Goal: Task Accomplishment & Management: Manage account settings

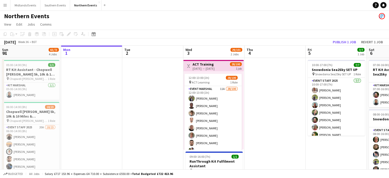
drag, startPoint x: 293, startPoint y: 106, endPoint x: 199, endPoint y: 106, distance: 94.9
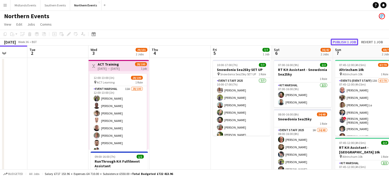
click at [343, 39] on button "Publish 1 job" at bounding box center [344, 42] width 27 height 7
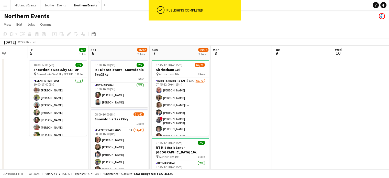
drag, startPoint x: 287, startPoint y: 90, endPoint x: 194, endPoint y: 96, distance: 92.8
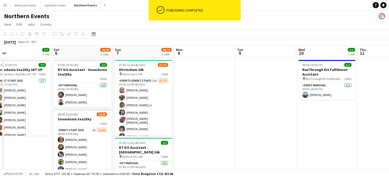
drag, startPoint x: 186, startPoint y: 115, endPoint x: 112, endPoint y: 119, distance: 74.5
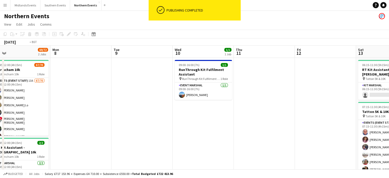
drag, startPoint x: 57, startPoint y: 125, endPoint x: 0, endPoint y: 133, distance: 57.6
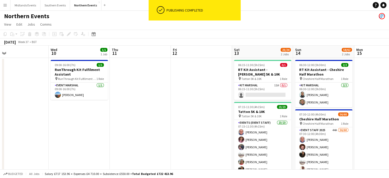
drag, startPoint x: 0, startPoint y: 138, endPoint x: 0, endPoint y: 145, distance: 7.4
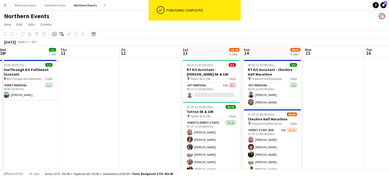
drag, startPoint x: 32, startPoint y: 159, endPoint x: 0, endPoint y: 145, distance: 34.8
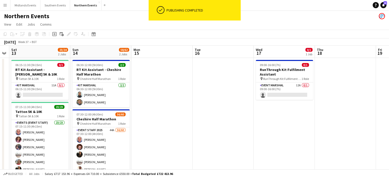
drag, startPoint x: 118, startPoint y: 141, endPoint x: 0, endPoint y: 139, distance: 118.5
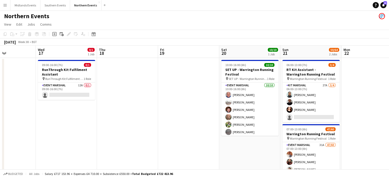
scroll to position [0, 126]
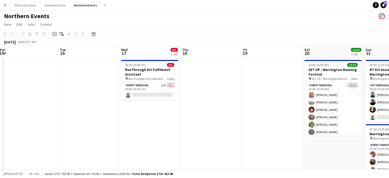
drag, startPoint x: 135, startPoint y: 141, endPoint x: 0, endPoint y: 150, distance: 134.9
drag, startPoint x: 4, startPoint y: 158, endPoint x: 0, endPoint y: 151, distance: 8.2
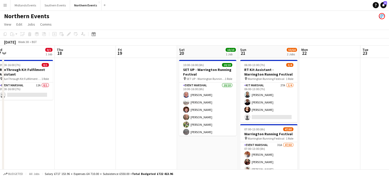
drag, startPoint x: 259, startPoint y: 59, endPoint x: 134, endPoint y: 57, distance: 125.6
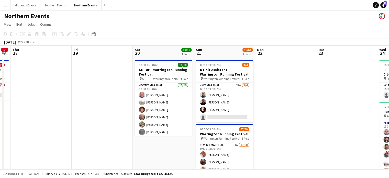
drag, startPoint x: 245, startPoint y: 83, endPoint x: 51, endPoint y: 87, distance: 193.7
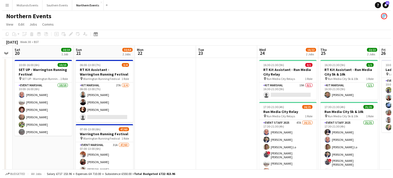
scroll to position [0, 200]
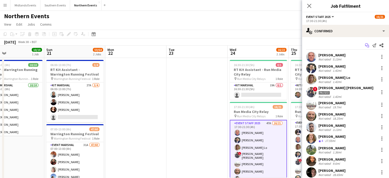
click at [365, 45] on icon "Start chat" at bounding box center [367, 45] width 4 height 4
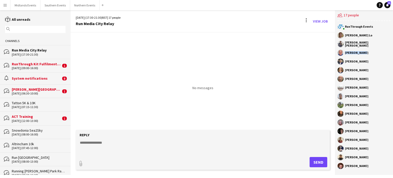
drag, startPoint x: 362, startPoint y: 52, endPoint x: 344, endPoint y: 54, distance: 18.0
click at [344, 54] on div "[PERSON_NAME]" at bounding box center [363, 53] width 53 height 6
copy div "[PERSON_NAME]"
drag, startPoint x: 364, startPoint y: 70, endPoint x: 345, endPoint y: 71, distance: 19.2
click at [345, 71] on div "[PERSON_NAME]" at bounding box center [363, 70] width 53 height 6
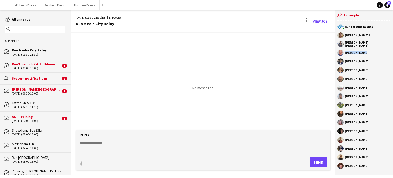
copy div "[PERSON_NAME]"
drag, startPoint x: 362, startPoint y: 79, endPoint x: 346, endPoint y: 79, distance: 15.9
click at [346, 79] on div "[PERSON_NAME]" at bounding box center [357, 78] width 24 height 3
copy div "[PERSON_NAME]"
drag, startPoint x: 363, startPoint y: 87, endPoint x: 345, endPoint y: 88, distance: 18.7
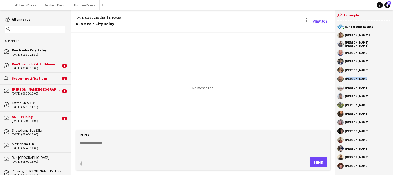
click at [345, 88] on div "[PERSON_NAME]" at bounding box center [363, 87] width 53 height 6
copy div "[PERSON_NAME]"
drag, startPoint x: 365, startPoint y: 97, endPoint x: 344, endPoint y: 100, distance: 21.4
click at [344, 100] on app-chat-member "[PERSON_NAME]" at bounding box center [363, 97] width 53 height 9
copy div "[PERSON_NAME]"
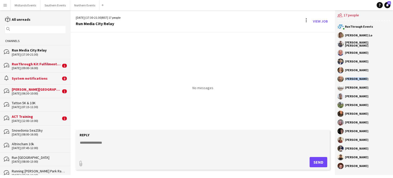
drag, startPoint x: 367, startPoint y: 113, endPoint x: 345, endPoint y: 115, distance: 22.7
click at [345, 115] on div "[PERSON_NAME]" at bounding box center [363, 114] width 53 height 6
copy div "[PERSON_NAME]"
drag, startPoint x: 363, startPoint y: 122, endPoint x: 353, endPoint y: 124, distance: 10.3
click at [353, 124] on div "[PERSON_NAME]" at bounding box center [363, 122] width 53 height 6
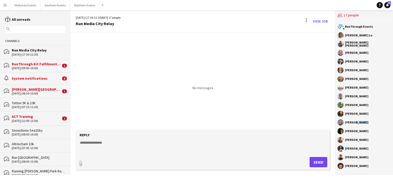
drag, startPoint x: 367, startPoint y: 124, endPoint x: 345, endPoint y: 124, distance: 22.3
click at [345, 124] on div "[PERSON_NAME]" at bounding box center [363, 122] width 53 height 6
copy div "[PERSON_NAME]"
drag, startPoint x: 366, startPoint y: 130, endPoint x: 344, endPoint y: 132, distance: 22.5
click at [344, 132] on div "[PERSON_NAME]" at bounding box center [363, 131] width 53 height 6
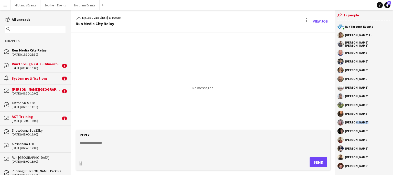
copy div "[PERSON_NAME]"
drag, startPoint x: 345, startPoint y: 140, endPoint x: 366, endPoint y: 140, distance: 21.2
click at [366, 140] on div "[PERSON_NAME]" at bounding box center [363, 140] width 53 height 6
copy div "[PERSON_NAME]"
drag, startPoint x: 345, startPoint y: 149, endPoint x: 361, endPoint y: 166, distance: 23.4
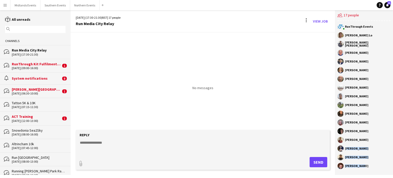
click at [361, 166] on div "RunThrough Events [PERSON_NAME] Lo [PERSON_NAME] [PERSON_NAME] [PERSON_NAME] [P…" at bounding box center [364, 97] width 58 height 153
copy div "[PERSON_NAME] [PERSON_NAME] [PERSON_NAME]"
click at [80, 7] on button "Northern Events Close" at bounding box center [84, 5] width 29 height 10
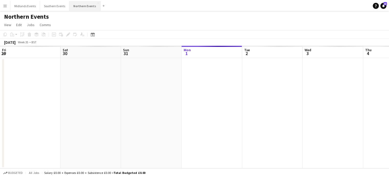
scroll to position [0, 122]
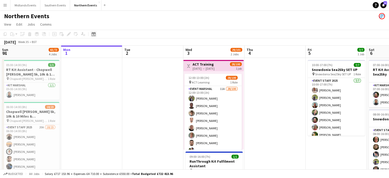
click at [93, 33] on icon at bounding box center [94, 34] width 4 height 4
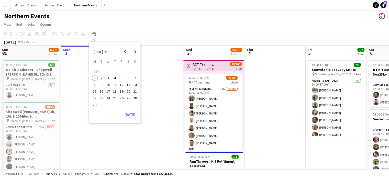
click at [113, 97] on span "25" at bounding box center [115, 98] width 6 height 6
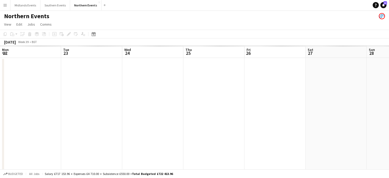
scroll to position [0, 176]
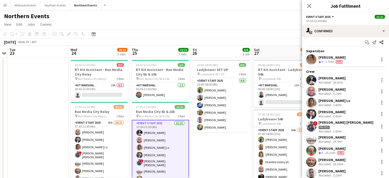
scroll to position [0, 0]
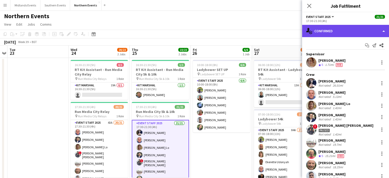
click at [355, 28] on div "single-neutral-actions-check-2 Confirmed" at bounding box center [345, 31] width 87 height 12
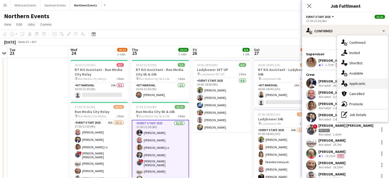
click at [374, 81] on div "single-neutral-actions-information Applicants" at bounding box center [362, 83] width 51 height 10
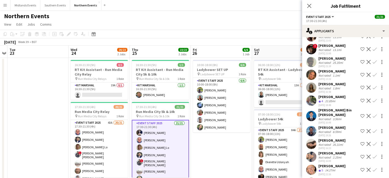
scroll to position [422, 0]
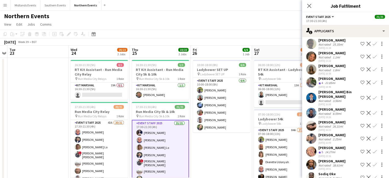
click at [287, 30] on app-toolbar "Copy Paste Paste Ctrl+V Paste with crew Ctrl+Shift+V Paste linked Job [GEOGRAPH…" at bounding box center [194, 34] width 389 height 9
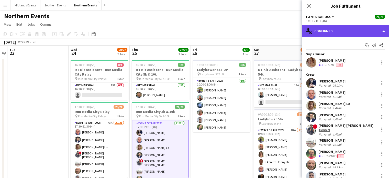
click at [359, 31] on div "single-neutral-actions-check-2 Confirmed" at bounding box center [345, 31] width 87 height 12
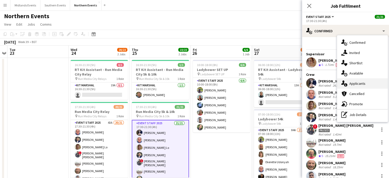
click at [370, 83] on div "single-neutral-actions-information Applicants" at bounding box center [362, 83] width 51 height 10
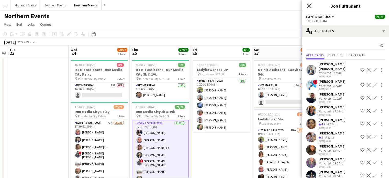
click at [310, 4] on icon "Close pop-in" at bounding box center [309, 5] width 5 height 5
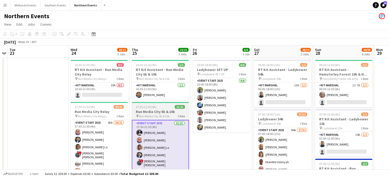
click at [152, 112] on h3 "Run Media City 5k & 10k" at bounding box center [160, 111] width 57 height 5
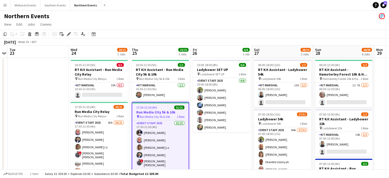
click at [162, 115] on span "Run Media City 5k & 10k" at bounding box center [155, 117] width 30 height 4
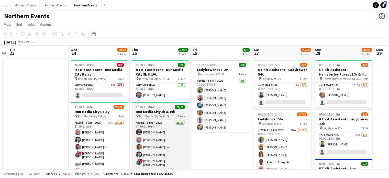
click at [163, 112] on h3 "Run Media City 5k & 10k" at bounding box center [160, 111] width 57 height 5
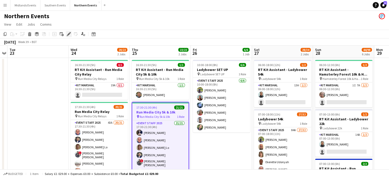
click at [68, 33] on icon "Edit" at bounding box center [69, 34] width 4 height 4
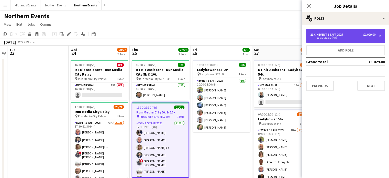
click at [366, 36] on div "17:30-21:30 (4h)" at bounding box center [342, 37] width 65 height 3
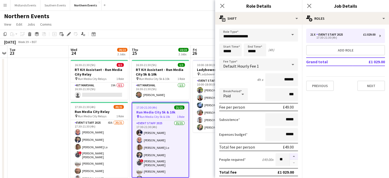
click at [291, 155] on button "button" at bounding box center [294, 156] width 8 height 7
type input "**"
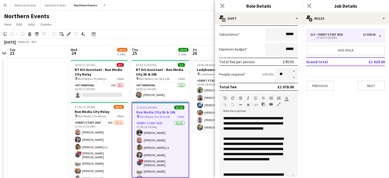
scroll to position [40, 0]
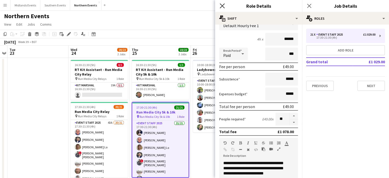
click at [223, 7] on icon at bounding box center [222, 5] width 5 height 5
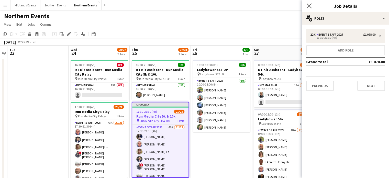
click at [312, 6] on app-icon "Close pop-in" at bounding box center [309, 5] width 7 height 7
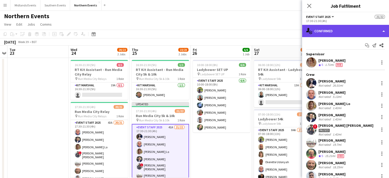
click at [368, 35] on div "single-neutral-actions-check-2 Confirmed" at bounding box center [345, 31] width 87 height 12
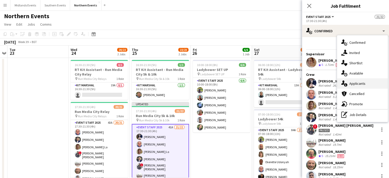
click at [364, 88] on div "single-neutral-actions-information Applicants" at bounding box center [362, 83] width 51 height 10
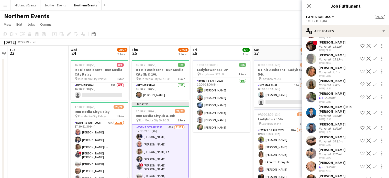
scroll to position [422, 0]
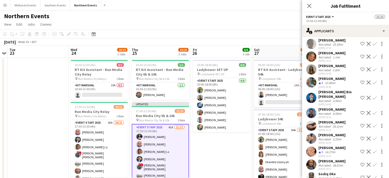
click at [373, 149] on app-icon "Confirm" at bounding box center [375, 151] width 4 height 4
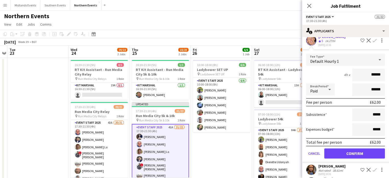
scroll to position [538, 0]
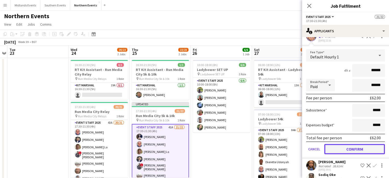
click at [367, 144] on button "Confirm" at bounding box center [354, 149] width 61 height 10
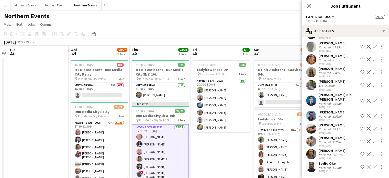
scroll to position [409, 0]
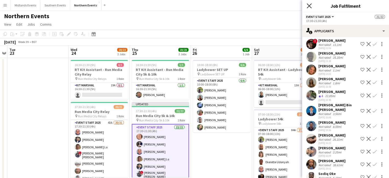
click at [309, 6] on icon at bounding box center [309, 5] width 5 height 5
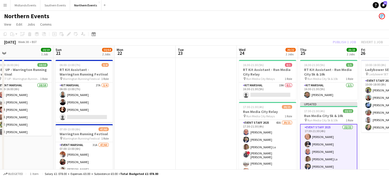
drag, startPoint x: 68, startPoint y: 113, endPoint x: 226, endPoint y: 141, distance: 160.6
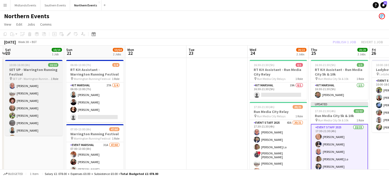
scroll to position [10, 0]
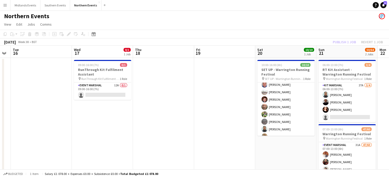
drag, startPoint x: 29, startPoint y: 147, endPoint x: 289, endPoint y: 157, distance: 260.4
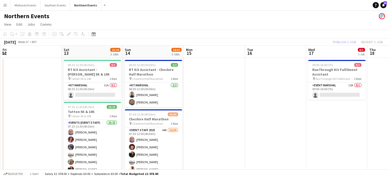
scroll to position [0, 114]
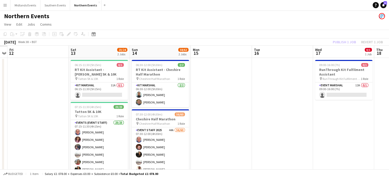
drag, startPoint x: 121, startPoint y: 144, endPoint x: 355, endPoint y: 113, distance: 236.1
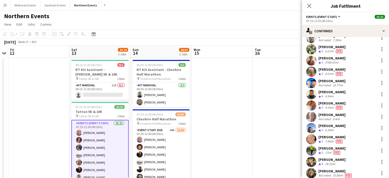
scroll to position [113, 0]
click at [95, 34] on icon "Date picker" at bounding box center [94, 34] width 4 height 4
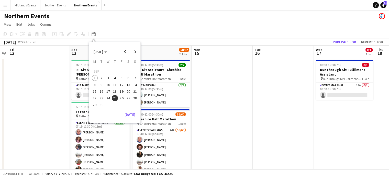
click at [108, 98] on span "24" at bounding box center [108, 98] width 6 height 6
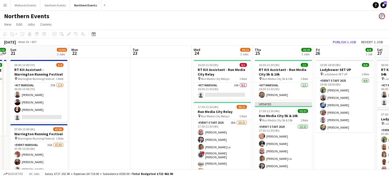
scroll to position [0, 176]
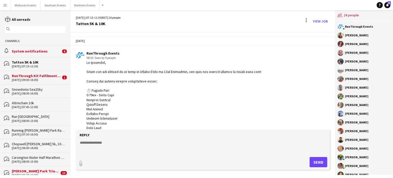
scroll to position [309, 0]
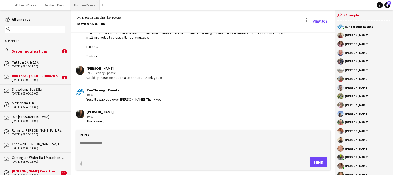
click at [82, 8] on button "Northern Events Close" at bounding box center [84, 5] width 29 height 10
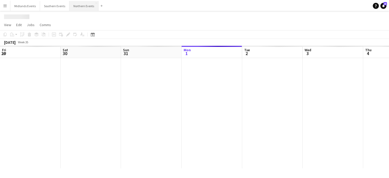
scroll to position [0, 122]
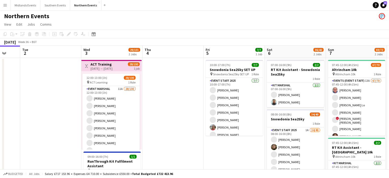
drag, startPoint x: 349, startPoint y: 97, endPoint x: 238, endPoint y: 88, distance: 110.9
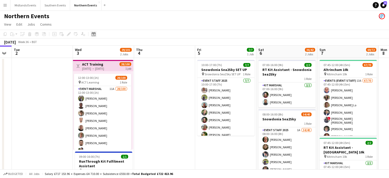
click at [95, 35] on icon "Date picker" at bounding box center [94, 34] width 4 height 4
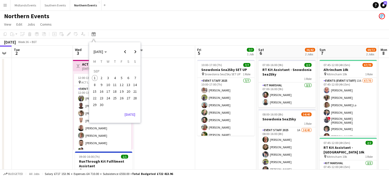
click at [108, 97] on span "24" at bounding box center [108, 98] width 6 height 6
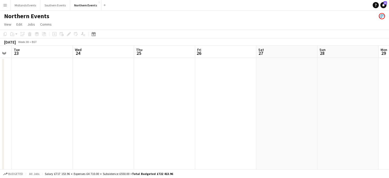
scroll to position [0, 176]
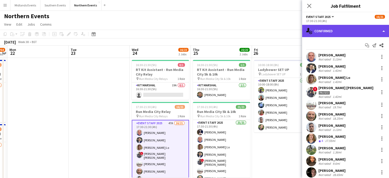
click at [342, 27] on div "single-neutral-actions-check-2 Confirmed" at bounding box center [345, 31] width 87 height 12
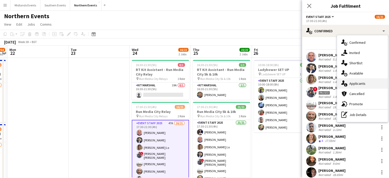
click at [353, 84] on div "single-neutral-actions-information Applicants" at bounding box center [362, 83] width 51 height 10
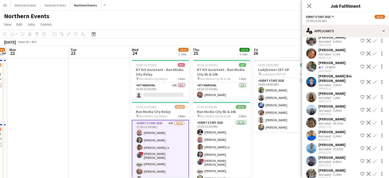
scroll to position [445, 0]
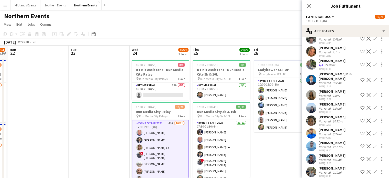
drag, startPoint x: 343, startPoint y: 54, endPoint x: 317, endPoint y: 57, distance: 25.8
click at [317, 58] on div "Claire Goddard Crew rating 4 22.85mi 14-08-2025 08:09 Shortlist crew Decline Co…" at bounding box center [345, 64] width 87 height 12
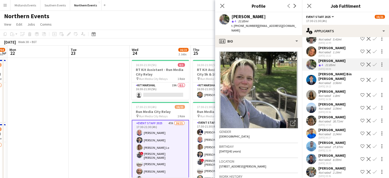
copy div "[PERSON_NAME]"
click at [373, 62] on app-icon "Confirm" at bounding box center [375, 64] width 4 height 4
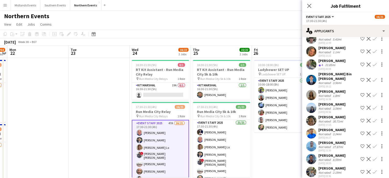
click at [373, 62] on app-icon "Confirm" at bounding box center [375, 64] width 4 height 4
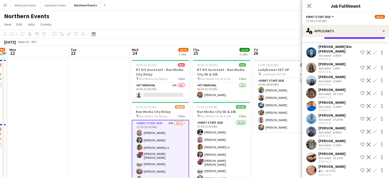
scroll to position [614, 0]
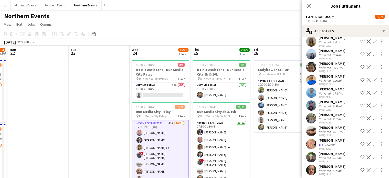
click at [373, 142] on app-icon "Confirm" at bounding box center [375, 144] width 4 height 4
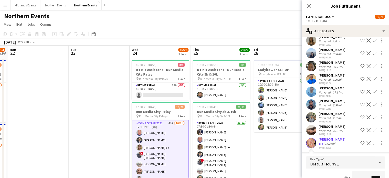
scroll to position [609, 0]
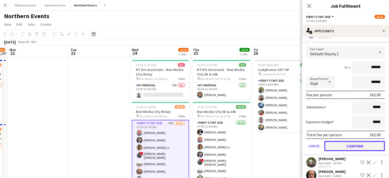
click at [370, 141] on button "Confirm" at bounding box center [354, 146] width 61 height 10
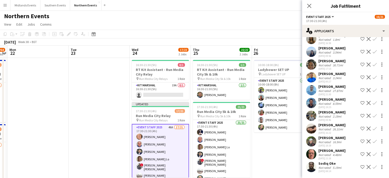
scroll to position [481, 0]
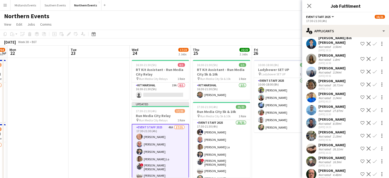
click at [373, 158] on button "Confirm" at bounding box center [375, 161] width 6 height 6
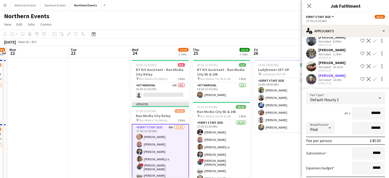
scroll to position [611, 0]
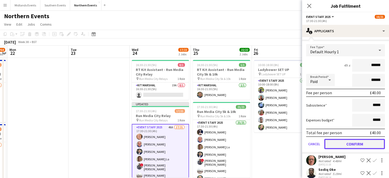
click at [370, 139] on button "Confirm" at bounding box center [354, 144] width 61 height 10
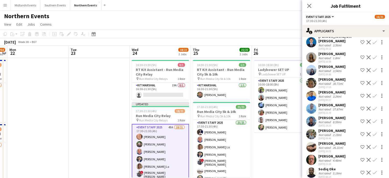
click at [373, 158] on app-icon "Confirm" at bounding box center [375, 160] width 4 height 4
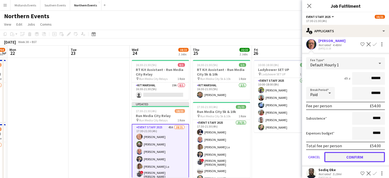
click at [369, 152] on button "Confirm" at bounding box center [354, 157] width 61 height 10
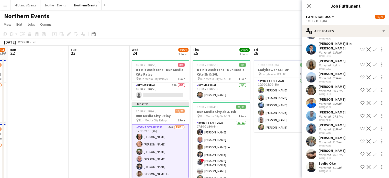
scroll to position [470, 0]
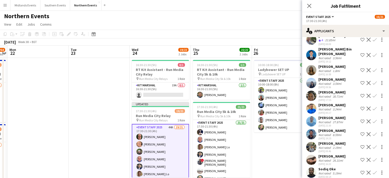
click at [373, 119] on app-icon "Confirm" at bounding box center [375, 121] width 4 height 4
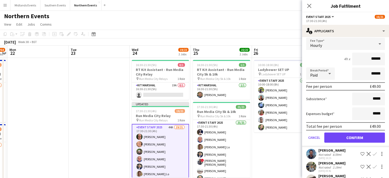
scroll to position [585, 0]
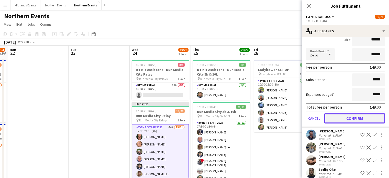
click at [358, 113] on button "Confirm" at bounding box center [354, 118] width 61 height 10
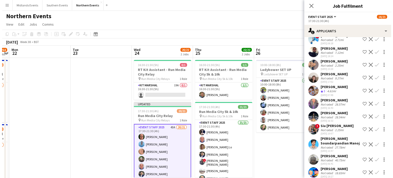
scroll to position [36, 0]
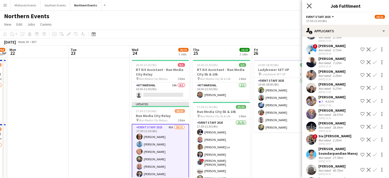
click at [309, 4] on icon "Close pop-in" at bounding box center [309, 5] width 5 height 5
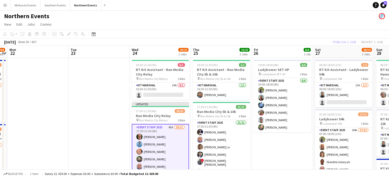
click at [349, 40] on div "Publish 1 job Revert 1 job" at bounding box center [358, 42] width 62 height 7
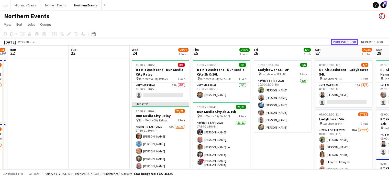
click at [345, 43] on button "Publish 1 job" at bounding box center [344, 42] width 27 height 7
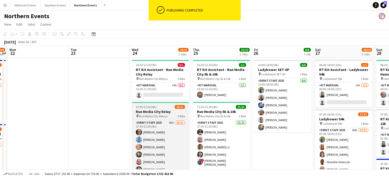
click at [156, 111] on h3 "Run Media City Relay" at bounding box center [160, 111] width 57 height 5
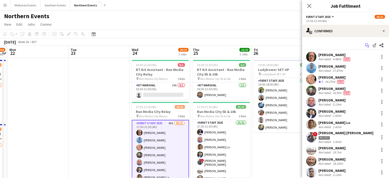
click at [365, 45] on icon "Start chat" at bounding box center [367, 45] width 4 height 4
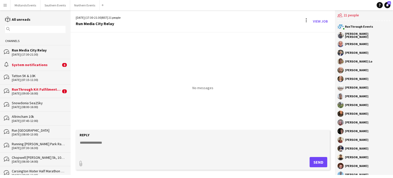
scroll to position [34, 0]
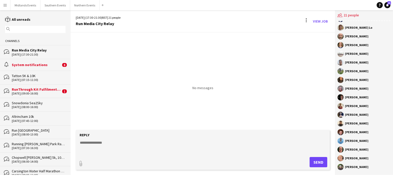
drag, startPoint x: 344, startPoint y: 149, endPoint x: 372, endPoint y: 148, distance: 27.1
click at [372, 148] on div "[PERSON_NAME]" at bounding box center [363, 149] width 53 height 6
copy div "[PERSON_NAME]"
drag, startPoint x: 345, startPoint y: 139, endPoint x: 363, endPoint y: 142, distance: 17.9
click at [363, 142] on div "[PERSON_NAME]" at bounding box center [363, 141] width 53 height 6
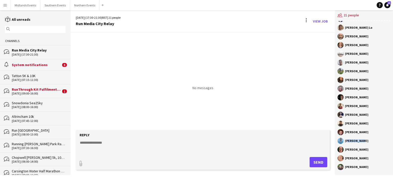
copy div "[PERSON_NAME]"
